Goal: Find specific page/section: Find specific page/section

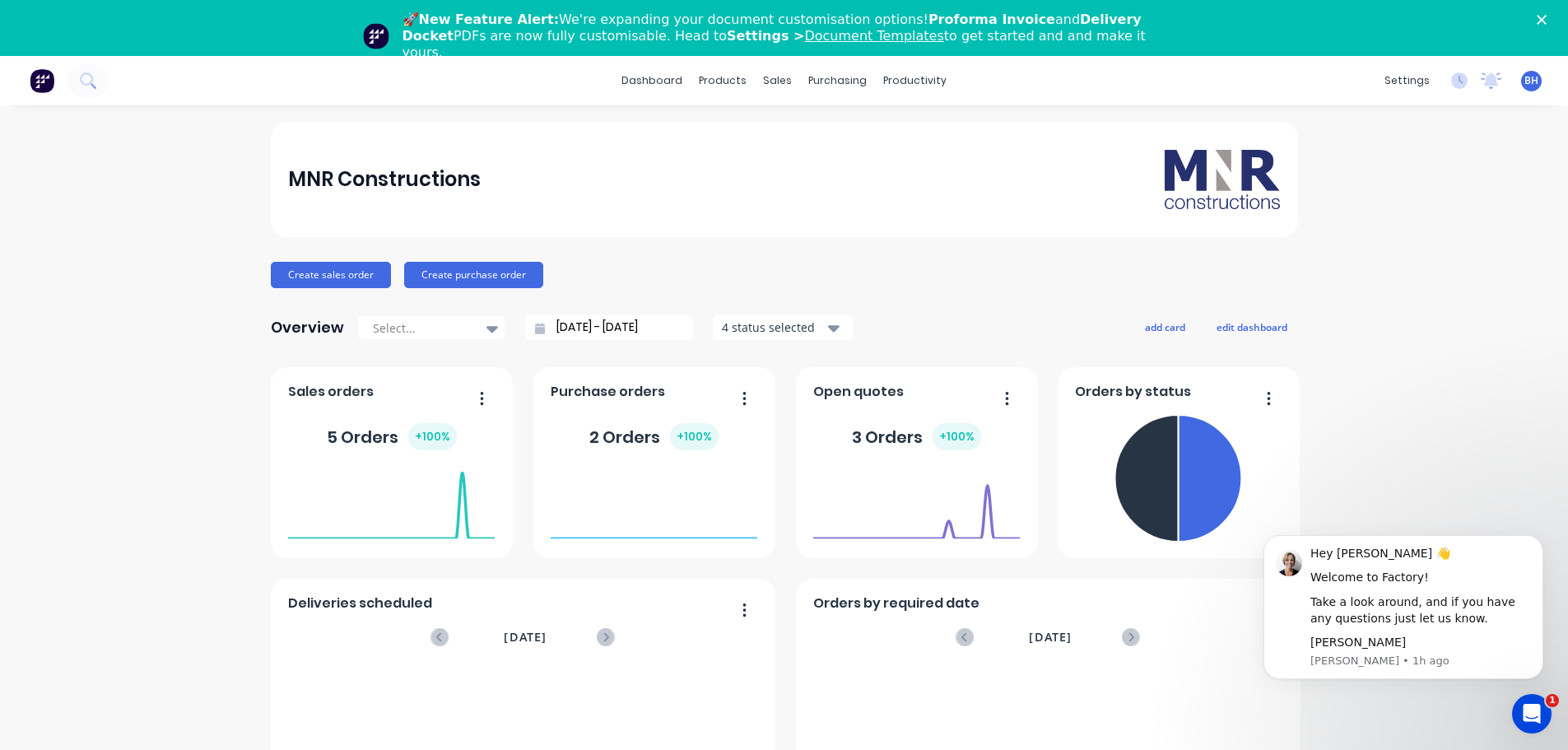
click at [1546, 17] on icon "Close" at bounding box center [1541, 20] width 10 height 10
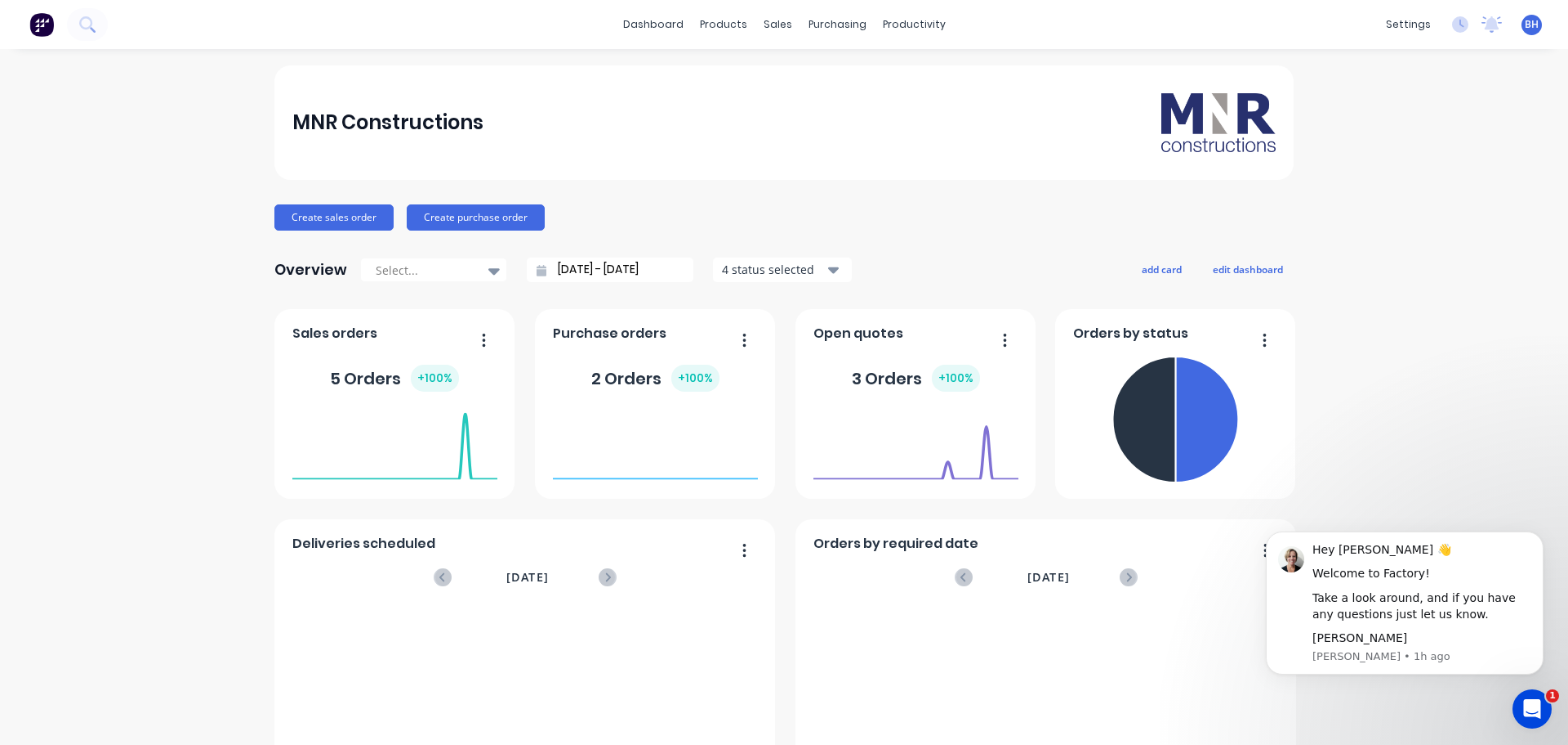
click at [1464, 495] on div "MNR Constructions Create sales order Create purchase order Overview Select... […" at bounding box center [784, 492] width 1568 height 854
click at [1378, 667] on div "Hey [PERSON_NAME] 👋 Welcome to Factory! Take a look around, and if you have any…" at bounding box center [1404, 603] width 277 height 143
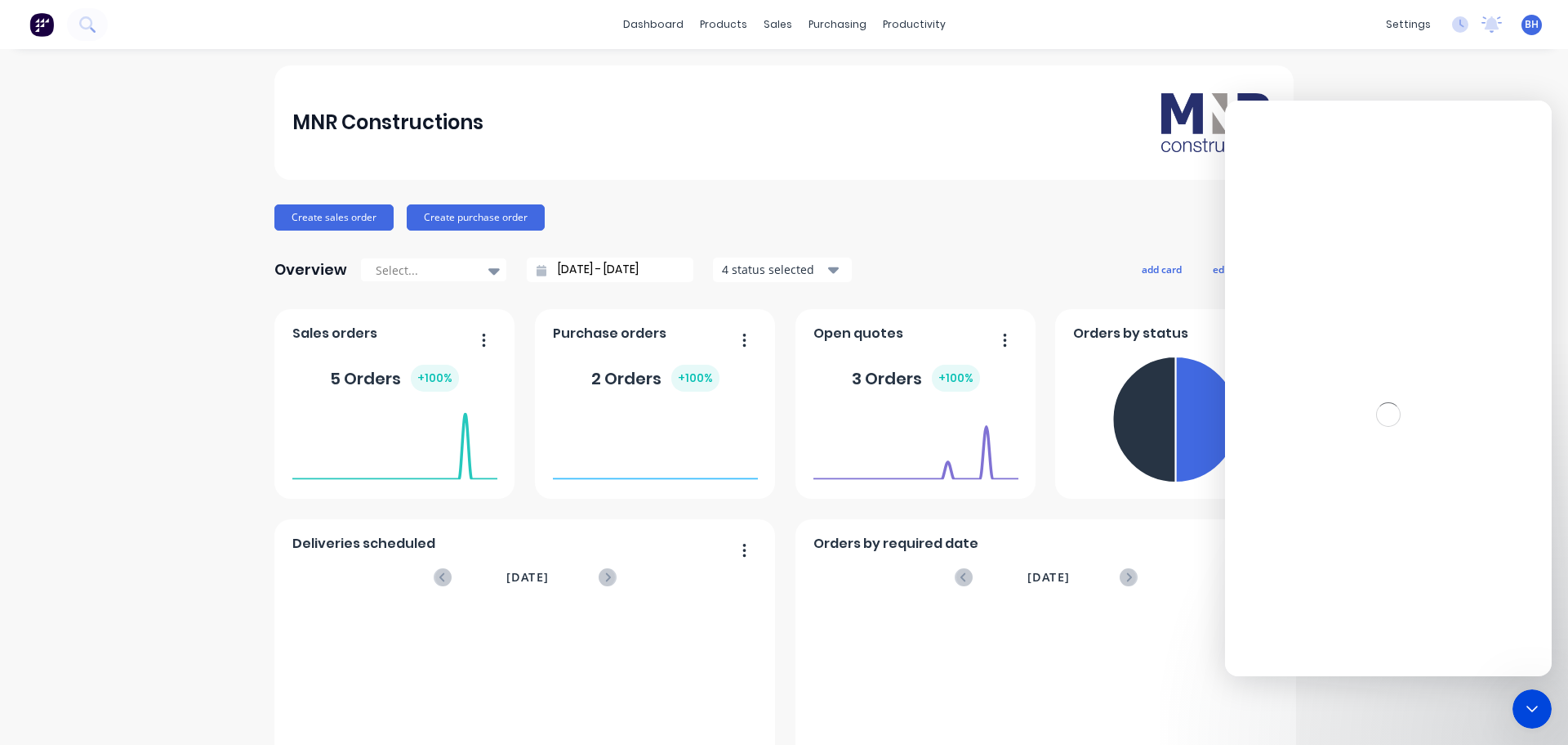
click at [1478, 701] on div "MNR Constructions Create sales order Create purchase order Overview Select... […" at bounding box center [784, 492] width 1568 height 854
click at [1526, 707] on icon "Close Intercom Messenger" at bounding box center [1530, 706] width 20 height 20
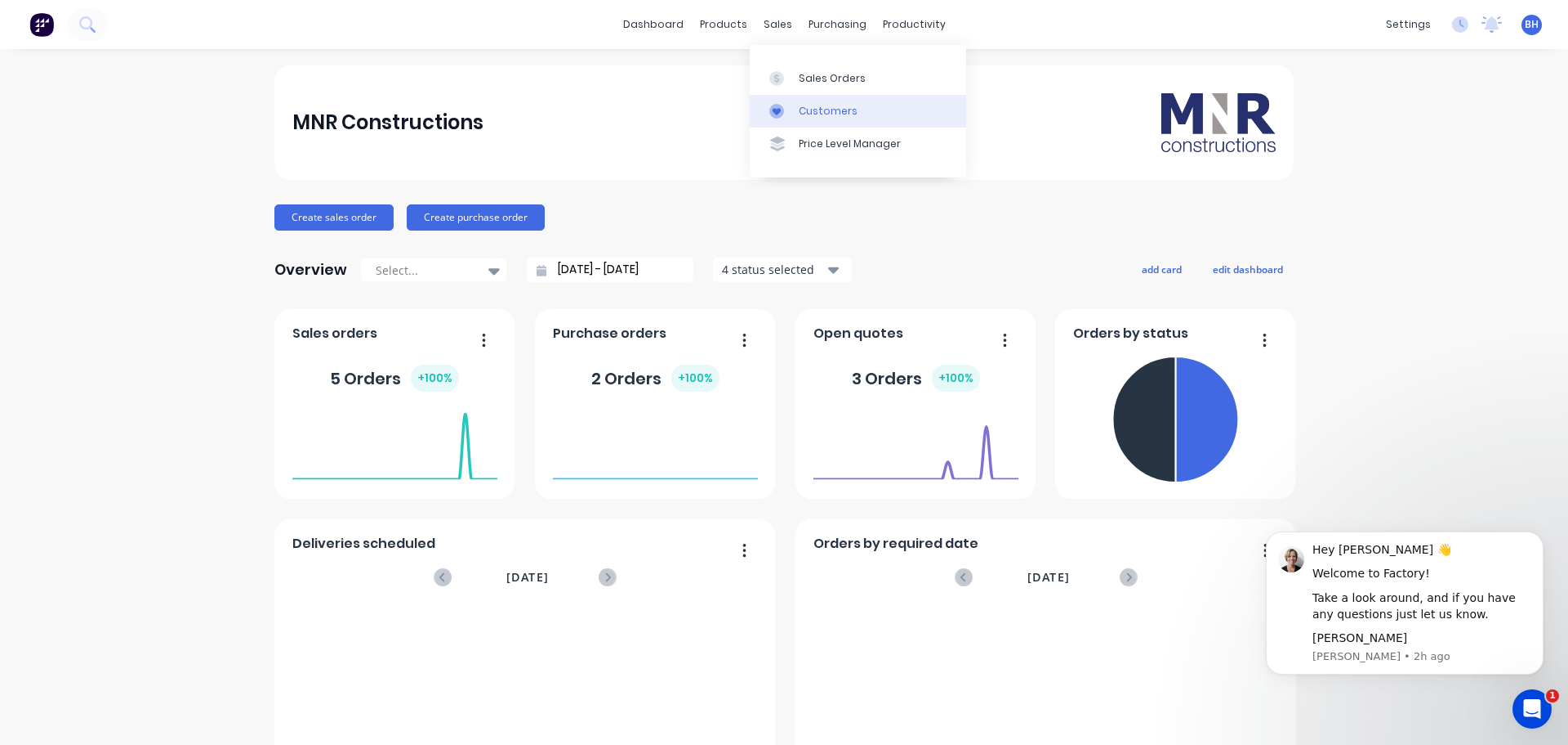
click at [808, 120] on link "Customers" at bounding box center [857, 111] width 216 height 33
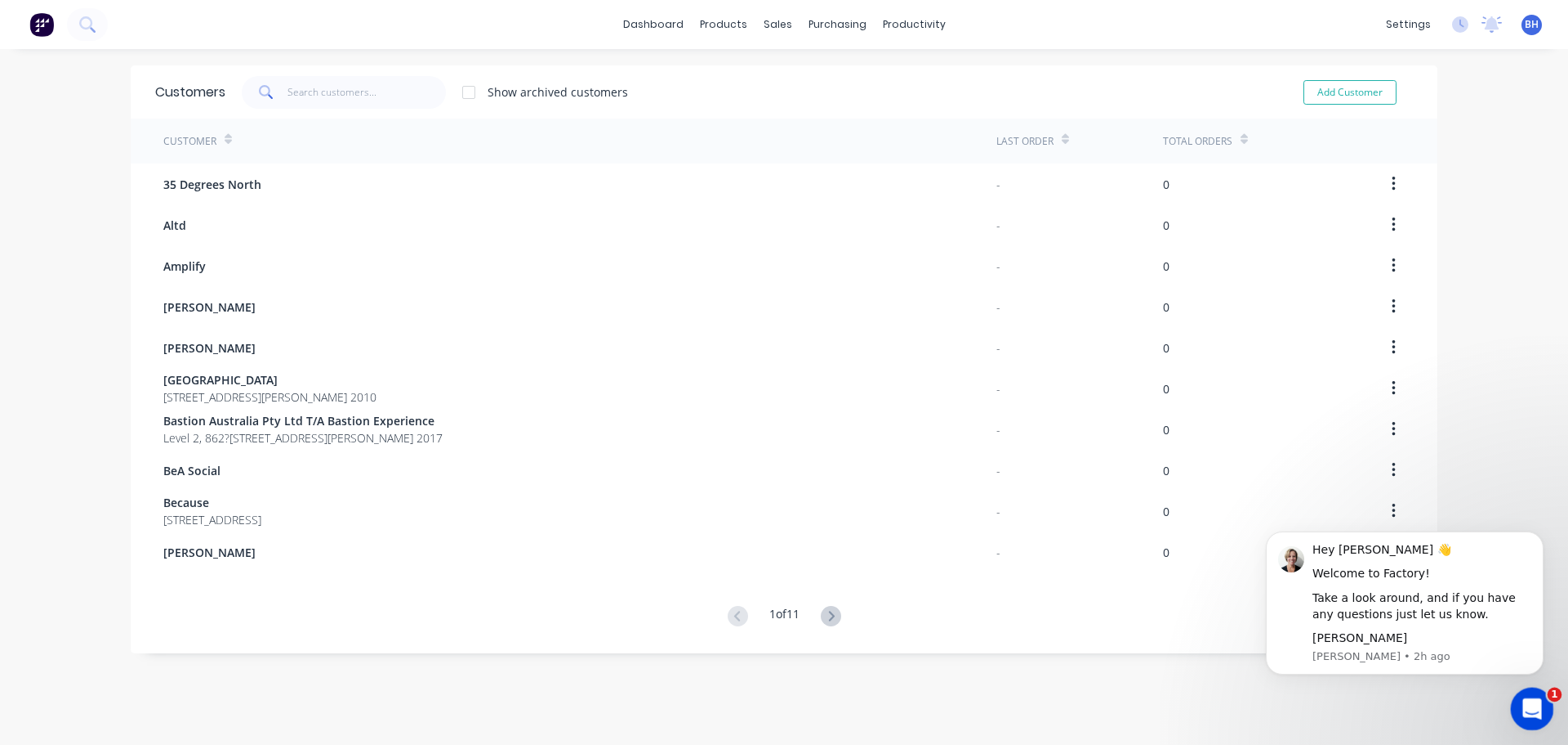
click at [1531, 704] on icon "Open Intercom Messenger" at bounding box center [1529, 706] width 27 height 27
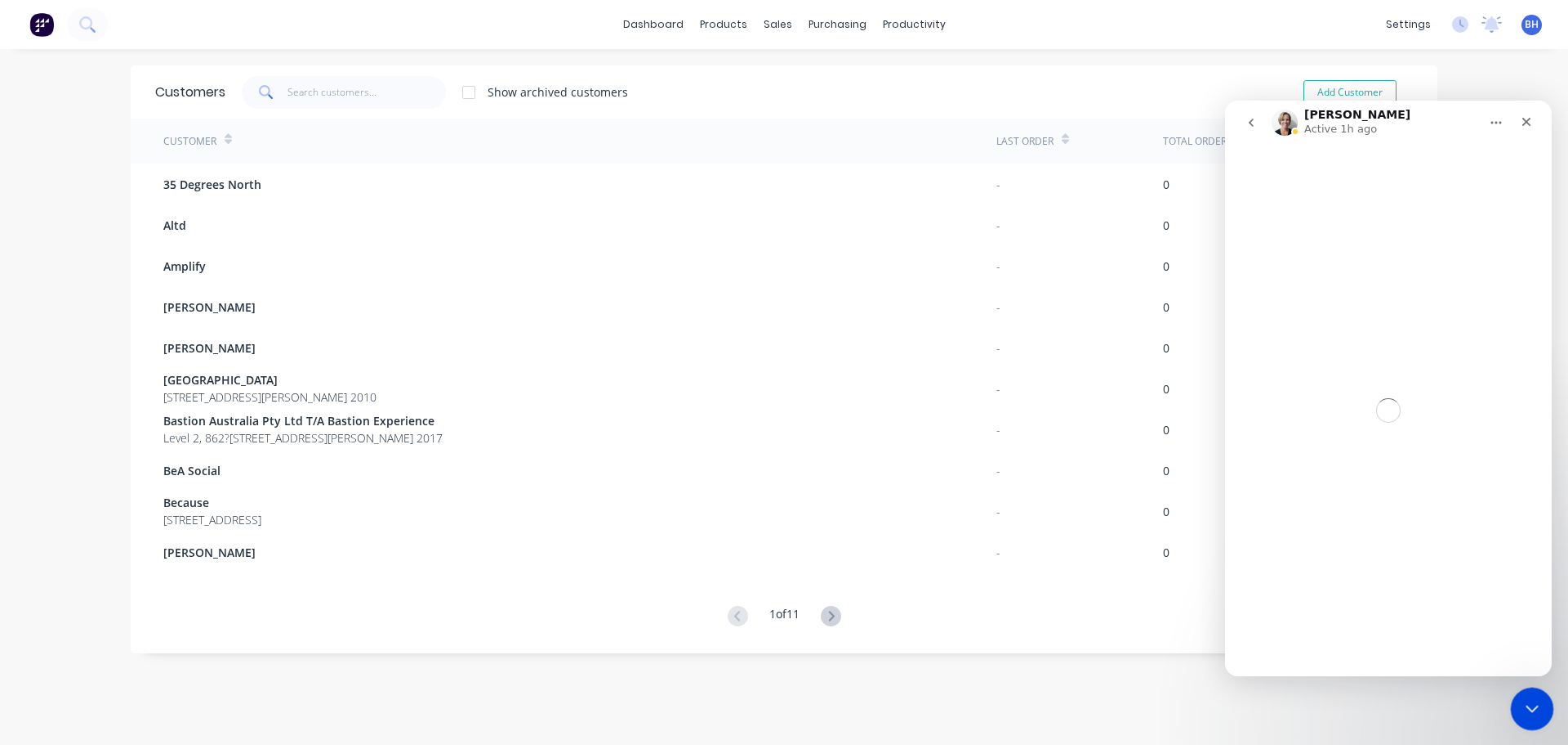
click at [1530, 704] on icon "Close Intercom Messenger" at bounding box center [1530, 706] width 20 height 20
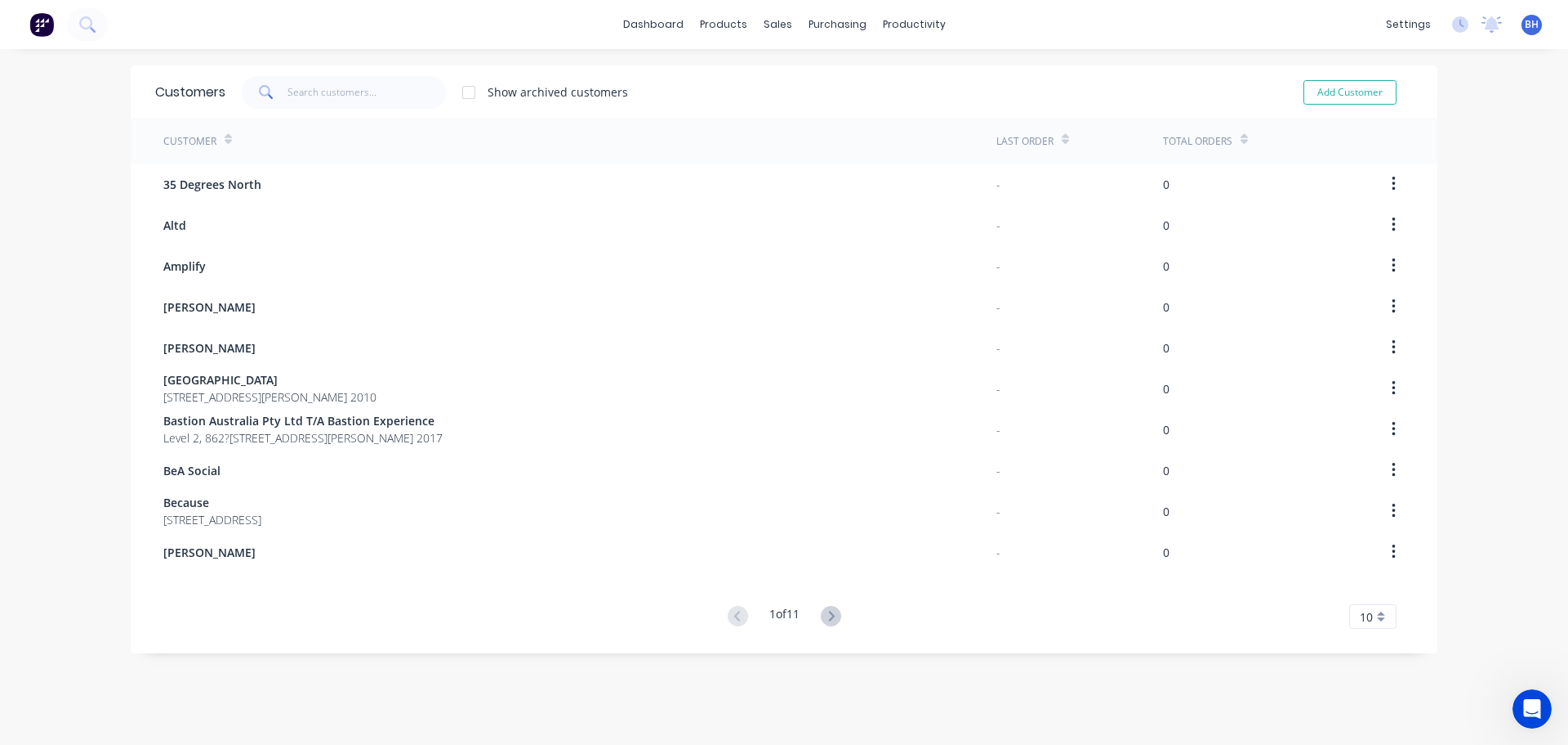
click at [981, 17] on div "dashboard products sales purchasing productivity dashboard products Product Cat…" at bounding box center [784, 25] width 1568 height 49
